Goal: Check status: Check status

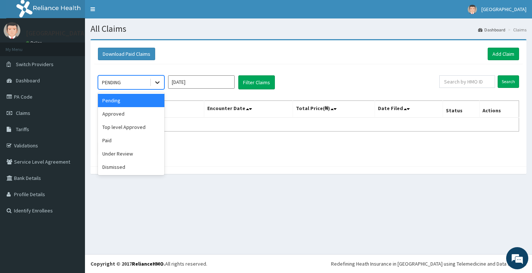
click at [158, 83] on icon at bounding box center [157, 82] width 7 height 7
click at [160, 110] on div "Approved" at bounding box center [131, 113] width 66 height 13
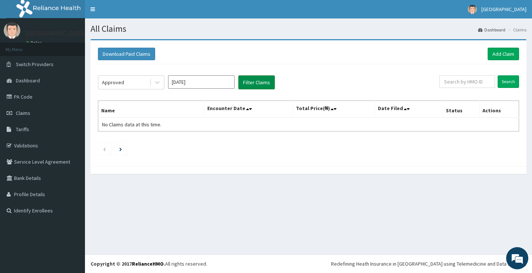
click at [252, 78] on button "Filter Claims" at bounding box center [256, 82] width 37 height 14
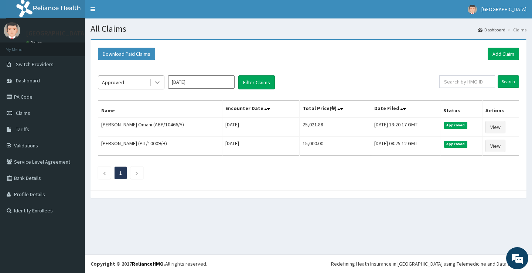
click at [156, 82] on icon at bounding box center [157, 83] width 4 height 3
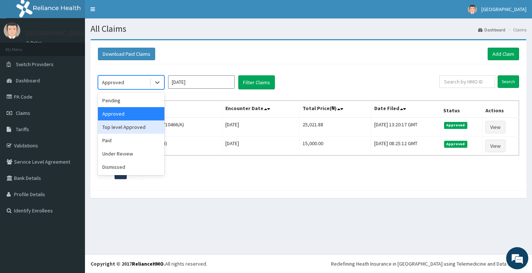
click at [131, 130] on div "Top level Approved" at bounding box center [131, 126] width 66 height 13
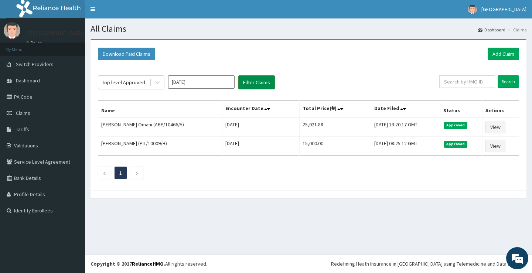
click at [247, 85] on button "Filter Claims" at bounding box center [256, 82] width 37 height 14
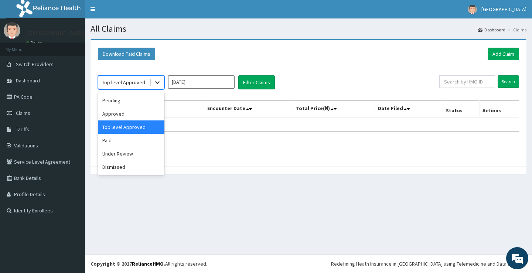
click at [159, 85] on icon at bounding box center [157, 82] width 7 height 7
click at [136, 139] on div "Paid" at bounding box center [131, 140] width 66 height 13
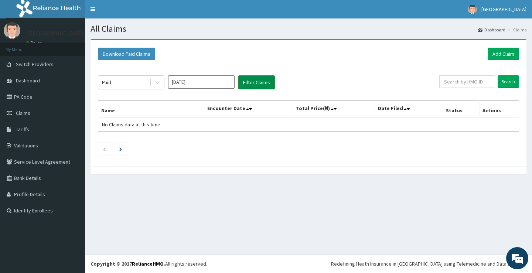
click at [239, 80] on button "Filter Claims" at bounding box center [256, 82] width 37 height 14
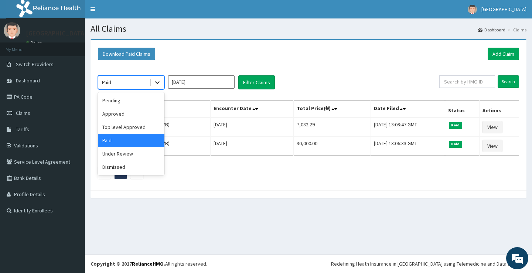
click at [155, 79] on icon at bounding box center [157, 82] width 7 height 7
click at [138, 160] on div "Under Review" at bounding box center [131, 153] width 66 height 13
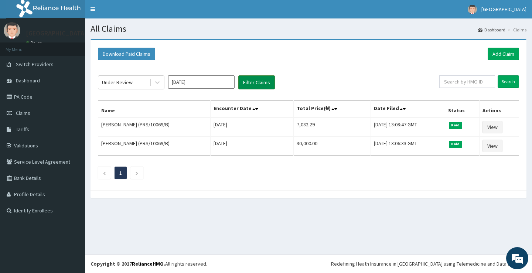
click at [252, 85] on button "Filter Claims" at bounding box center [256, 82] width 37 height 14
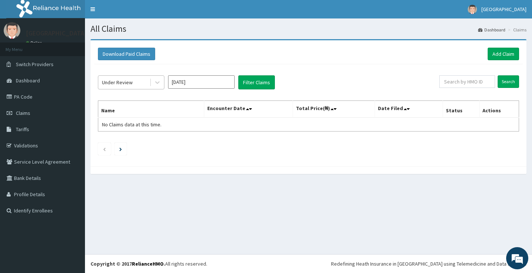
click at [140, 84] on div "Under Review" at bounding box center [123, 82] width 51 height 12
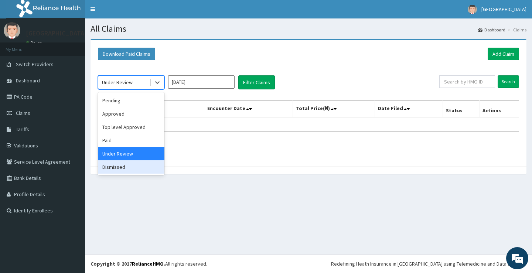
click at [134, 171] on div "Dismissed" at bounding box center [131, 166] width 66 height 13
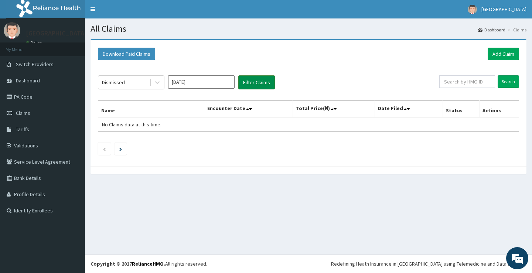
click at [258, 81] on button "Filter Claims" at bounding box center [256, 82] width 37 height 14
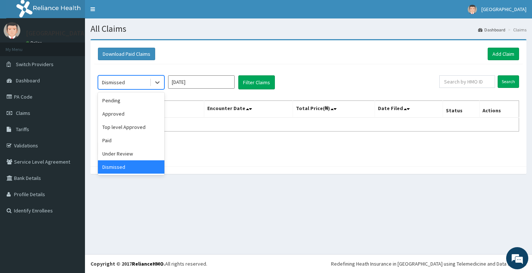
click at [134, 86] on div "Dismissed" at bounding box center [123, 82] width 51 height 12
click at [122, 117] on div "Approved" at bounding box center [131, 113] width 66 height 13
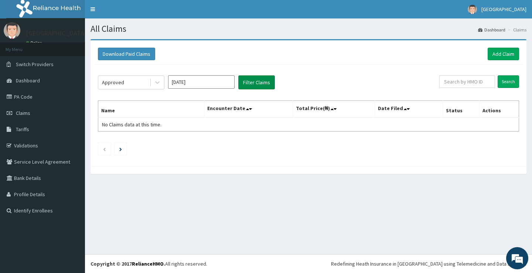
click at [238, 85] on button "Filter Claims" at bounding box center [256, 82] width 37 height 14
